Goal: Information Seeking & Learning: Find specific page/section

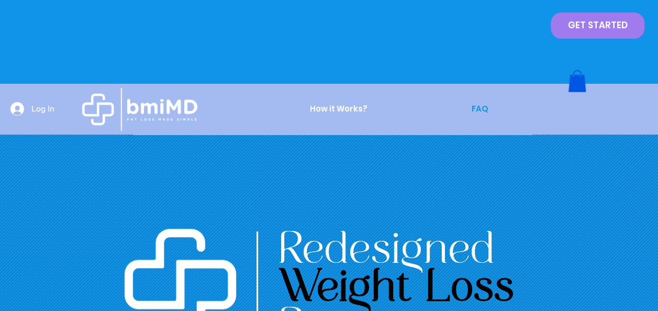
click at [482, 108] on p "FAQ" at bounding box center [479, 109] width 27 height 26
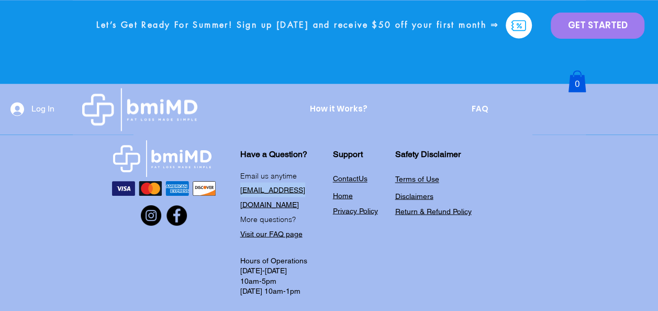
drag, startPoint x: 302, startPoint y: 188, endPoint x: 239, endPoint y: 193, distance: 63.5
click at [239, 193] on div "Have a Question? Support Safety Disclaimer Email us anytime hello@bmimd.com Mor…" at bounding box center [329, 215] width 658 height 225
click at [381, 244] on div "Have a Question? Support Safety Disclaimer Email us anytime hello@bmimd.com Mor…" at bounding box center [329, 215] width 658 height 225
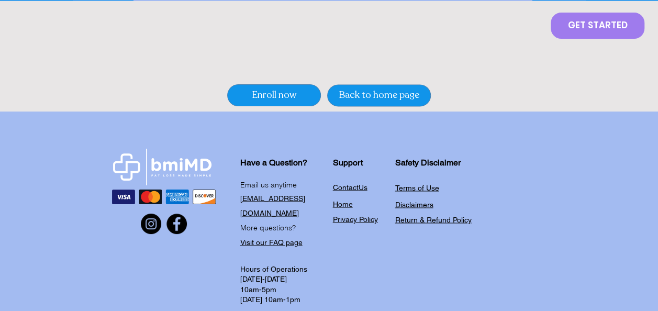
scroll to position [806, 0]
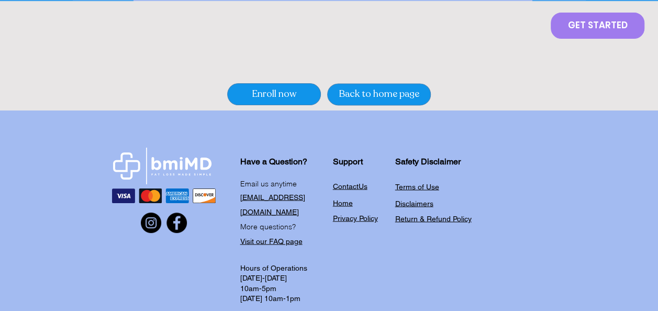
click at [289, 237] on span "Visit our FAQ page" at bounding box center [271, 241] width 62 height 8
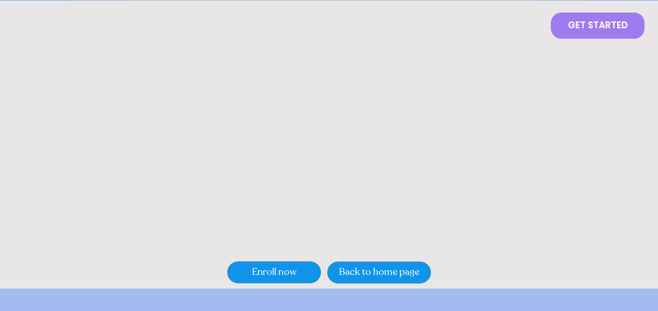
scroll to position [816, 0]
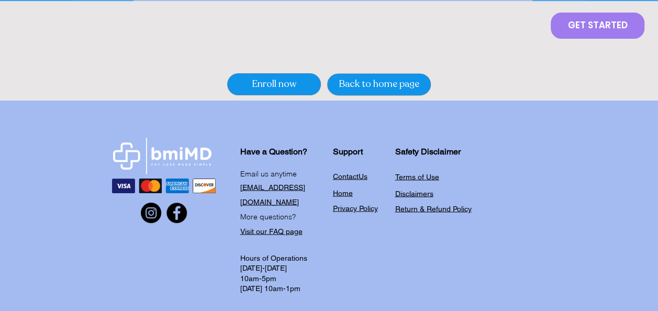
click at [306, 185] on p "[EMAIL_ADDRESS][DOMAIN_NAME]" at bounding box center [281, 193] width 82 height 29
drag, startPoint x: 305, startPoint y: 185, endPoint x: 243, endPoint y: 193, distance: 62.7
click at [243, 193] on p "[EMAIL_ADDRESS][DOMAIN_NAME]" at bounding box center [281, 193] width 82 height 29
copy div "[EMAIL_ADDRESS][DOMAIN_NAME]"
click at [217, 151] on div "Have a Question? Support Safety Disclaimer Email us anytime hello@bmimd.com Mor…" at bounding box center [329, 212] width 658 height 225
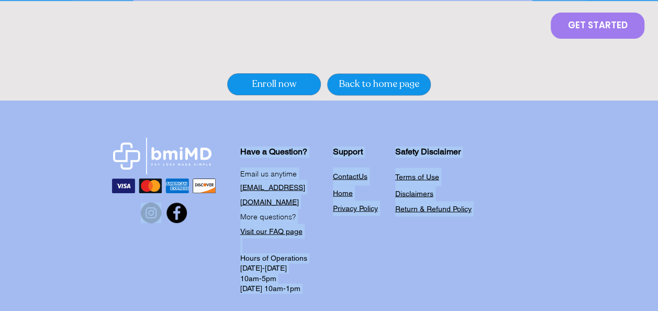
drag, startPoint x: 215, startPoint y: 151, endPoint x: 136, endPoint y: 154, distance: 78.6
click at [136, 154] on div "Have a Question? Support Safety Disclaimer Email us anytime hello@bmimd.com Mor…" at bounding box center [329, 212] width 658 height 225
drag, startPoint x: 136, startPoint y: 154, endPoint x: 164, endPoint y: 277, distance: 126.7
click at [164, 277] on div "Have a Question? Support Safety Disclaimer Email us anytime hello@bmimd.com Mor…" at bounding box center [329, 212] width 658 height 225
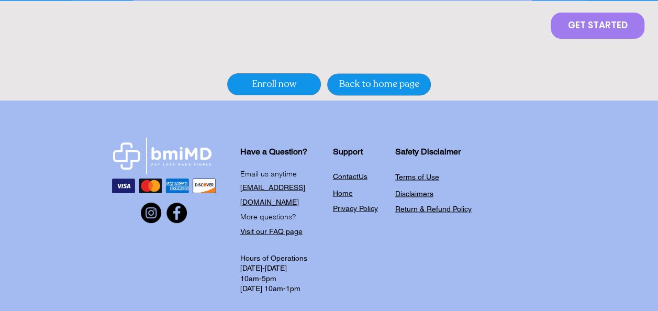
click at [262, 227] on span "Visit our FAQ page" at bounding box center [271, 231] width 62 height 8
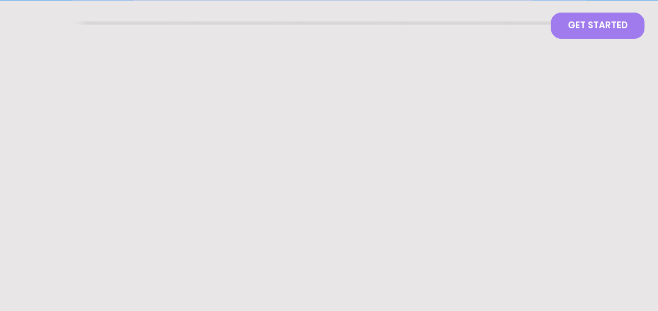
scroll to position [628, 0]
